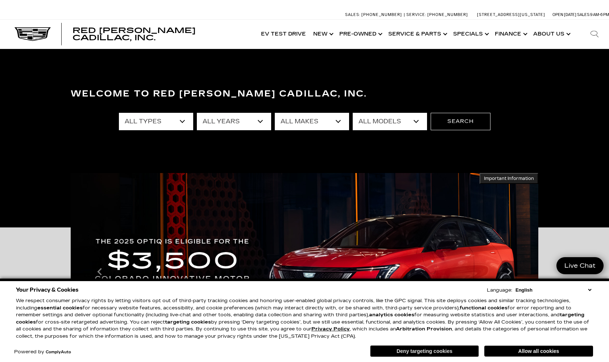
click at [419, 348] on button "Deny targeting cookies" at bounding box center [424, 351] width 109 height 12
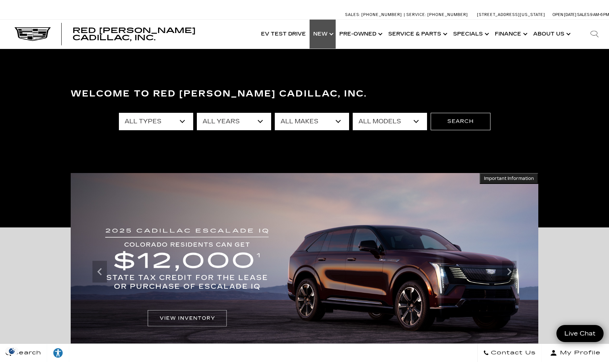
click at [323, 31] on link "Show New" at bounding box center [323, 34] width 26 height 29
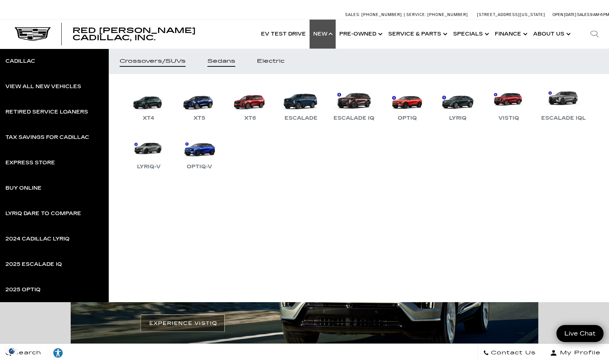
click at [226, 67] on link "Sedans" at bounding box center [222, 61] width 50 height 25
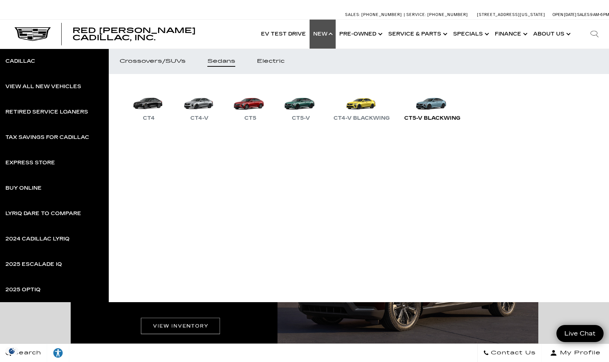
click at [432, 110] on link "CT5-V Blackwing" at bounding box center [432, 104] width 63 height 38
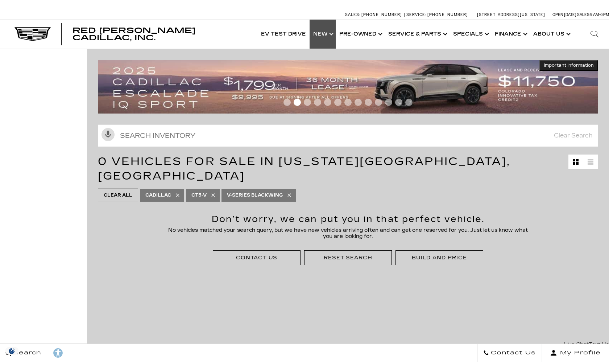
click at [324, 28] on link "Show New" at bounding box center [323, 34] width 26 height 29
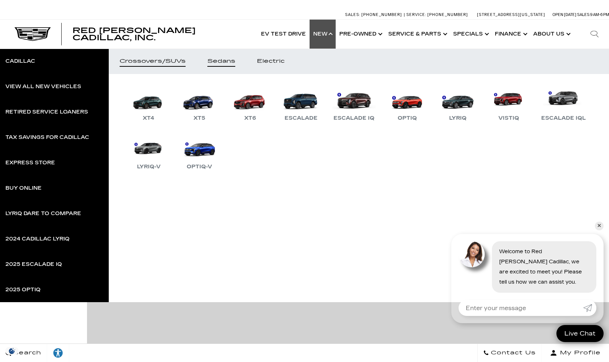
click at [219, 62] on div "Sedans" at bounding box center [222, 61] width 28 height 5
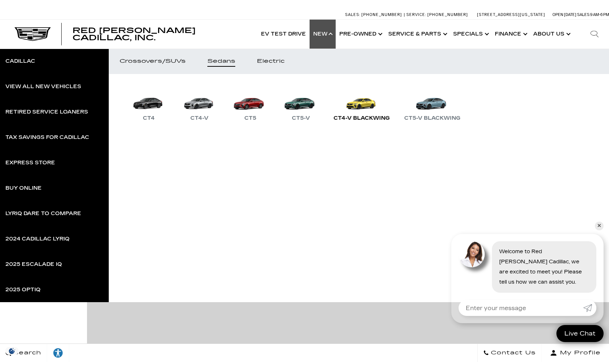
click at [360, 110] on link "CT4-V Blackwing" at bounding box center [361, 104] width 63 height 38
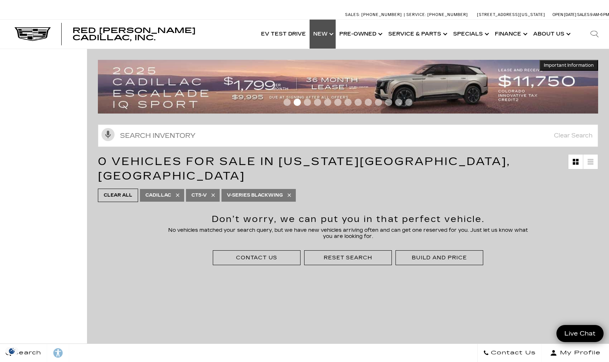
click at [324, 31] on link "Show New" at bounding box center [323, 34] width 26 height 29
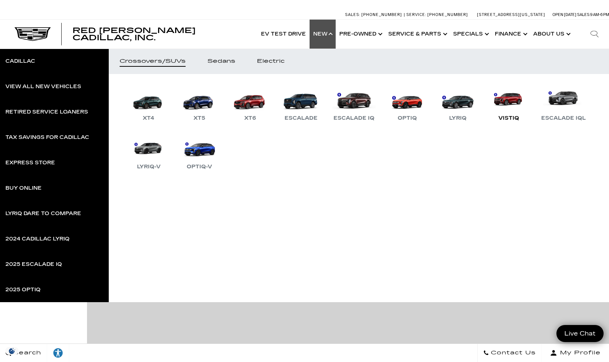
click at [509, 98] on link "VISTIQ" at bounding box center [509, 104] width 44 height 38
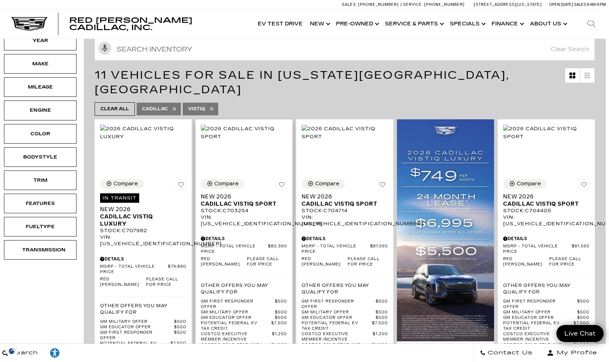
scroll to position [85, 3]
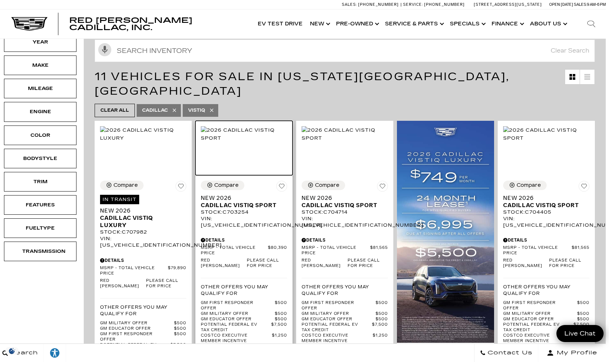
click at [247, 142] on img at bounding box center [244, 134] width 86 height 16
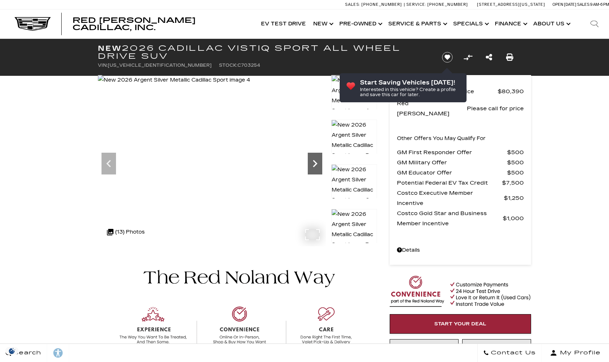
click at [316, 167] on icon "Next" at bounding box center [315, 163] width 15 height 15
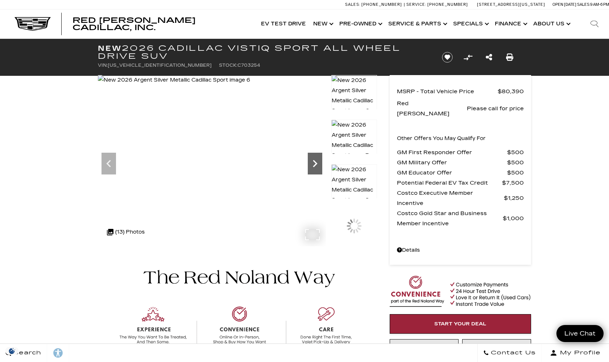
click at [316, 167] on icon "Next" at bounding box center [315, 163] width 15 height 15
click at [314, 166] on icon "Next" at bounding box center [315, 163] width 4 height 7
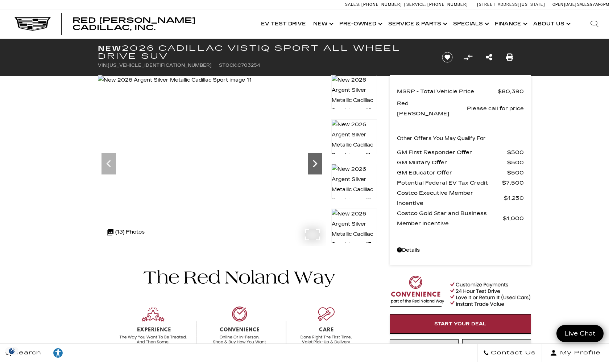
click at [314, 166] on icon "Next" at bounding box center [315, 163] width 4 height 7
click at [107, 162] on icon "Previous" at bounding box center [109, 163] width 15 height 15
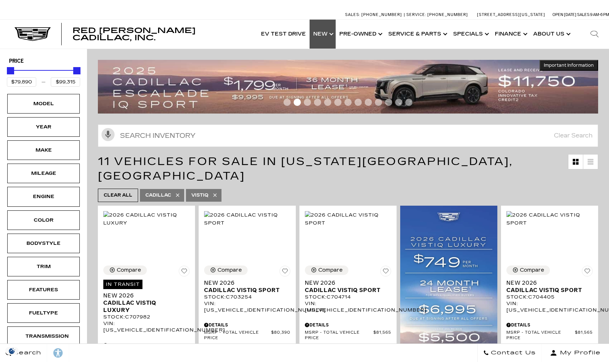
click at [321, 33] on link "Show New" at bounding box center [323, 34] width 26 height 29
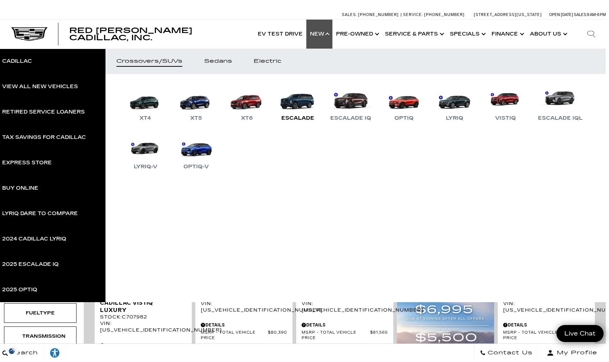
click at [299, 109] on link "Escalade" at bounding box center [298, 104] width 44 height 38
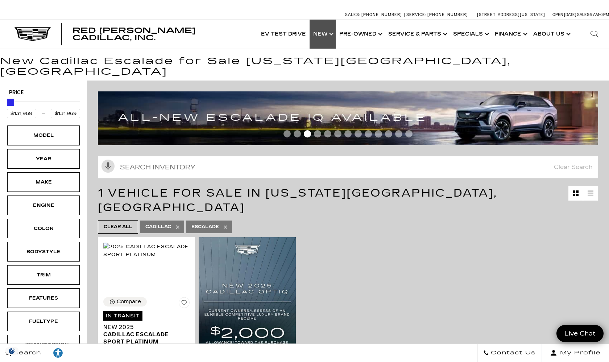
click at [321, 36] on link "Show New" at bounding box center [323, 34] width 26 height 29
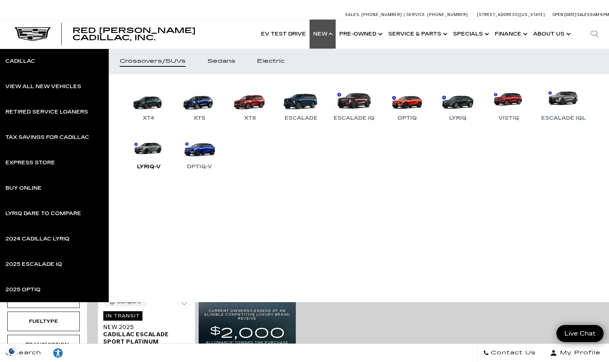
click at [147, 151] on link "LYRIQ-V" at bounding box center [149, 153] width 44 height 38
